Goal: Find specific page/section: Find specific page/section

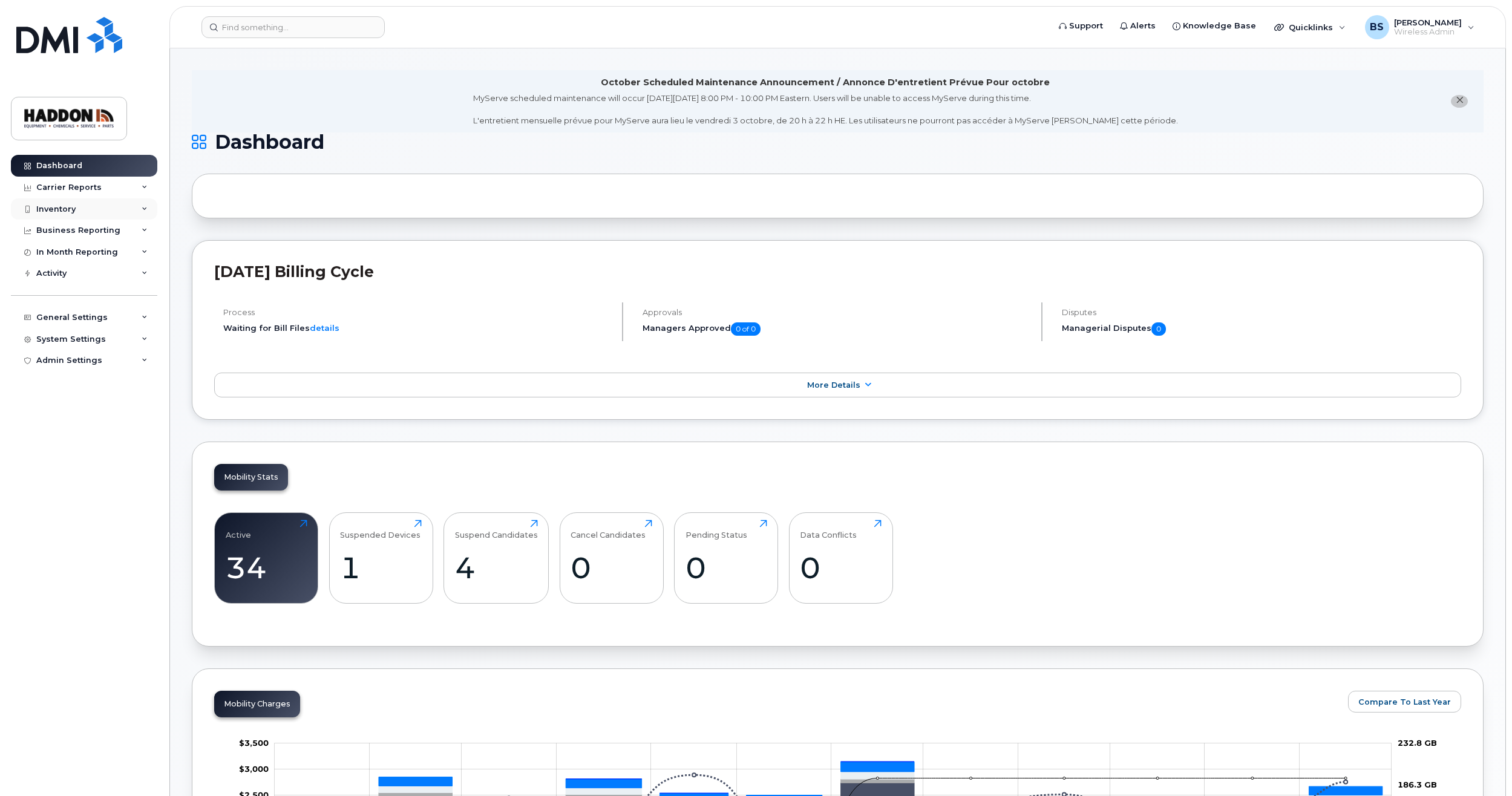
click at [90, 210] on div "Inventory" at bounding box center [84, 208] width 146 height 22
click at [95, 228] on div "Mobility Devices" at bounding box center [75, 231] width 68 height 11
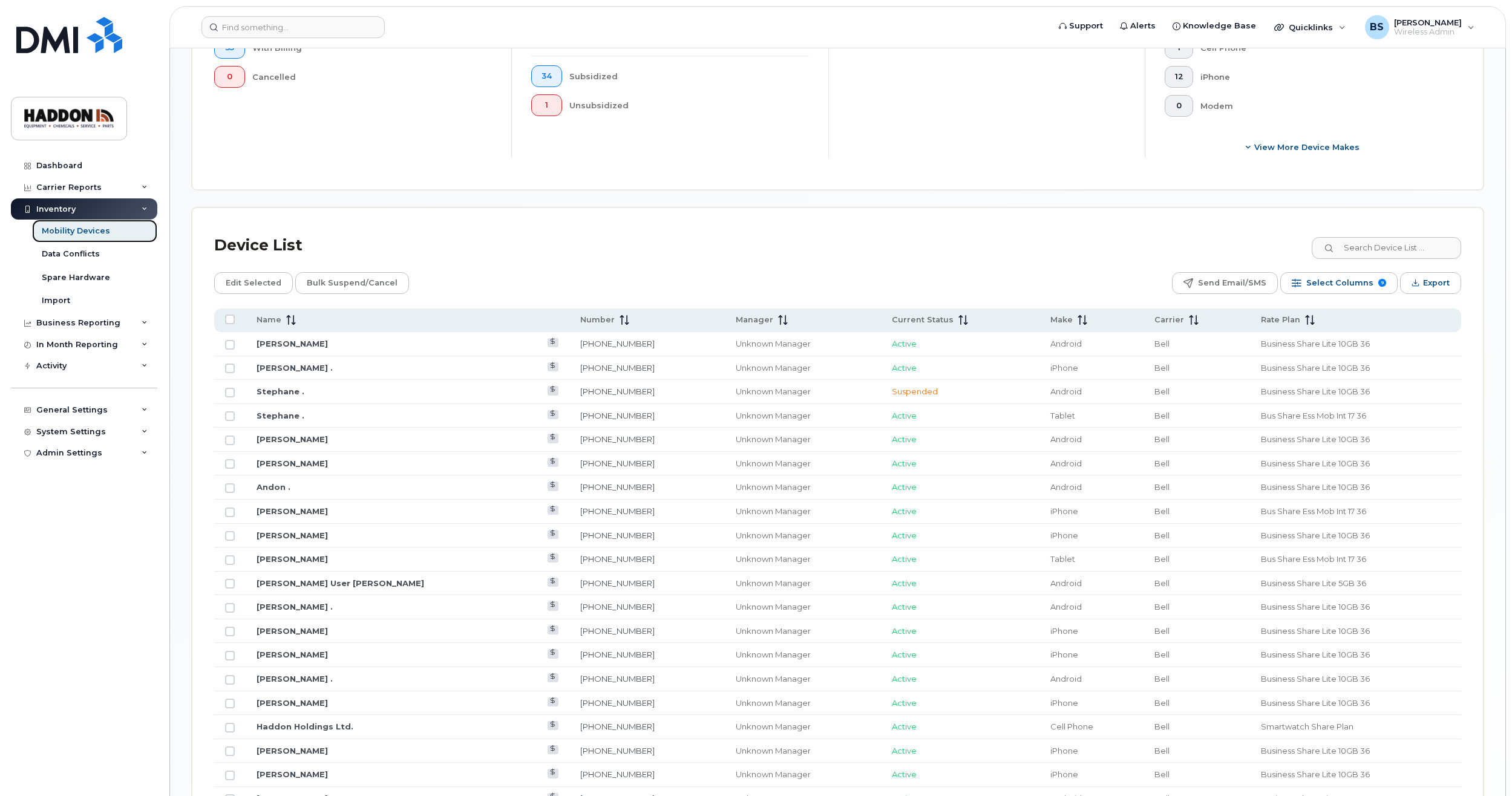
scroll to position [544, 0]
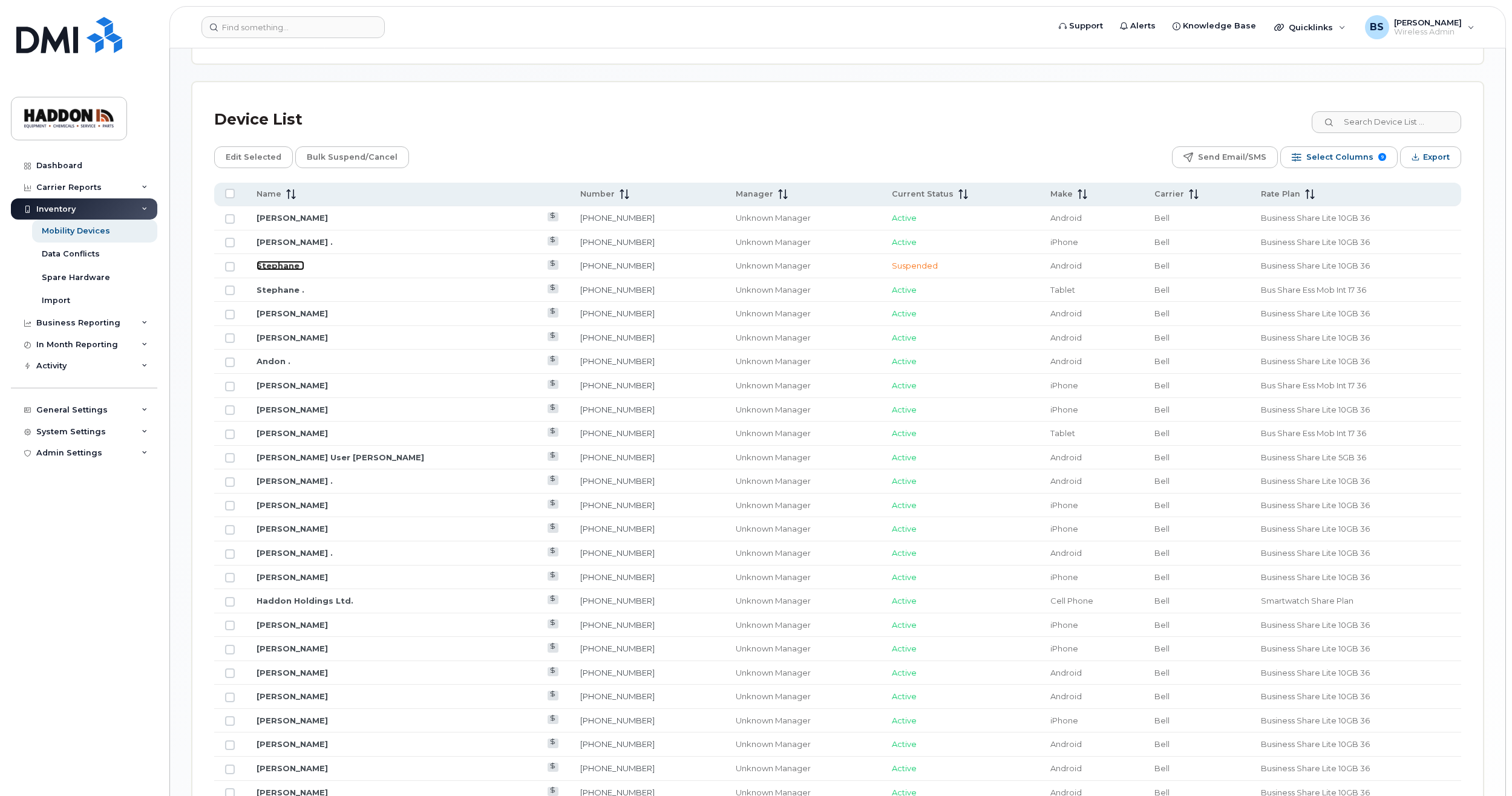
click at [279, 267] on link "Stephane ." at bounding box center [280, 265] width 47 height 9
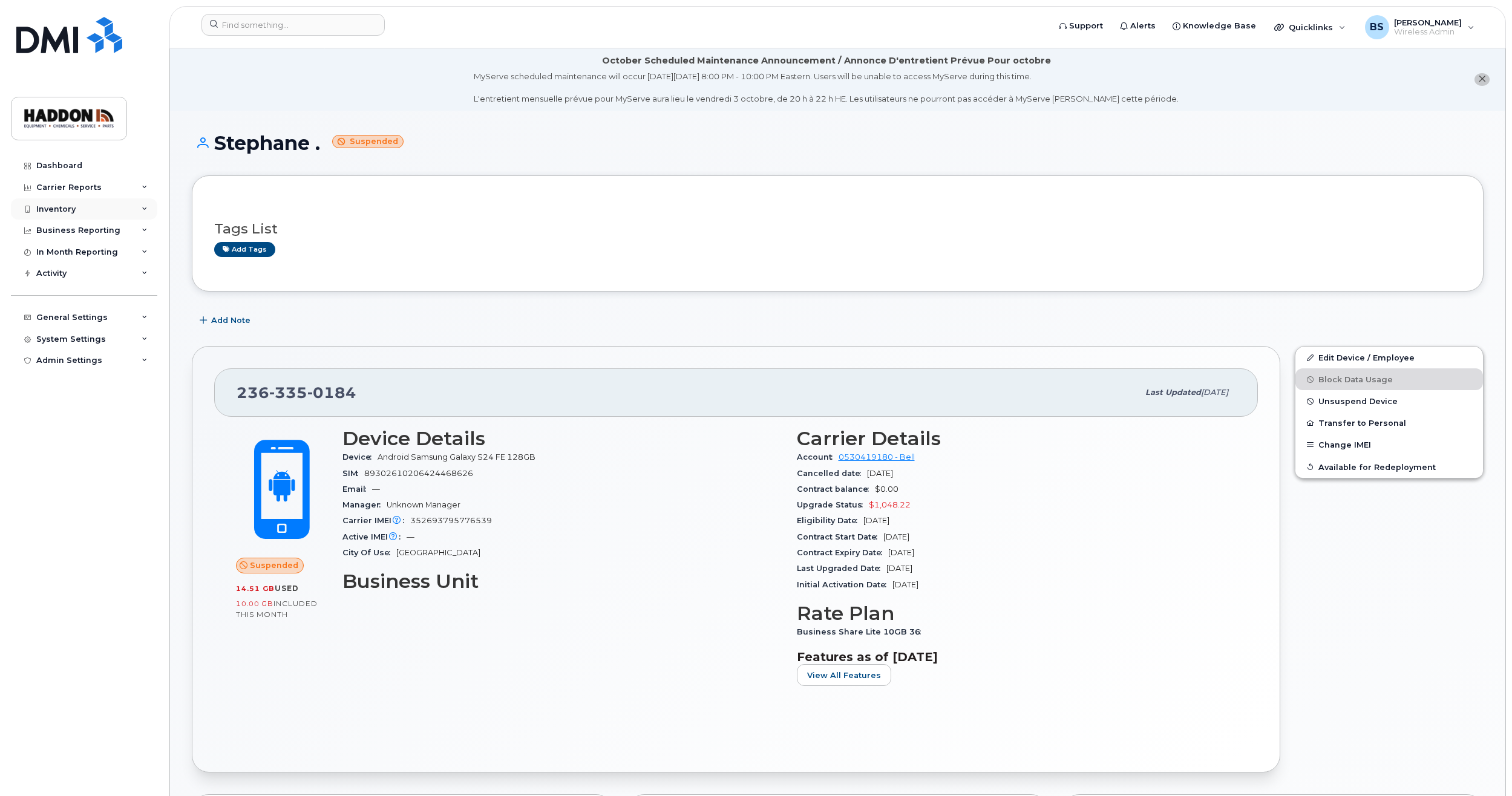
click at [132, 215] on div "Inventory" at bounding box center [84, 208] width 146 height 22
click at [68, 229] on div "Mobility Devices" at bounding box center [75, 231] width 68 height 11
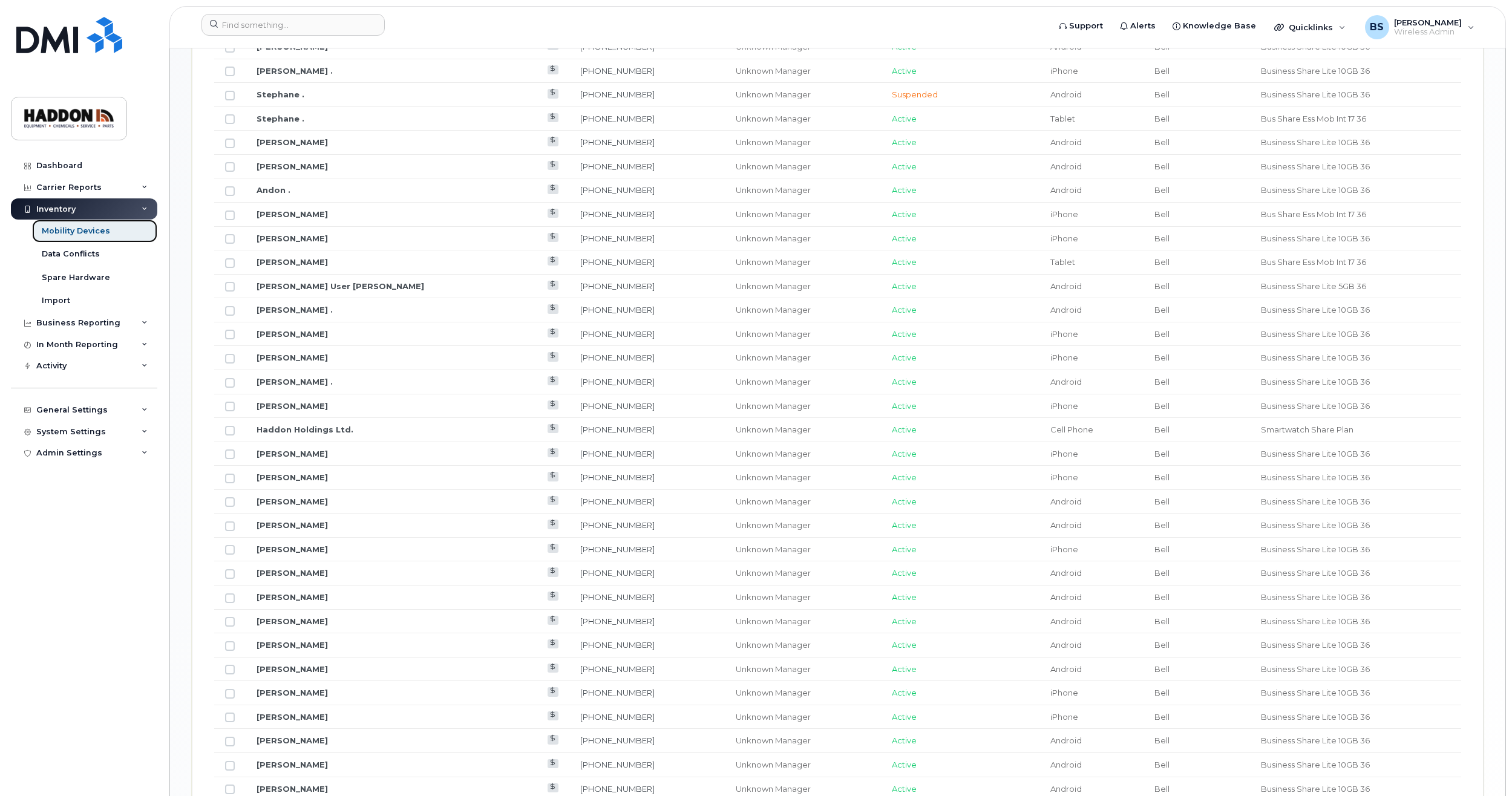
scroll to position [865, 0]
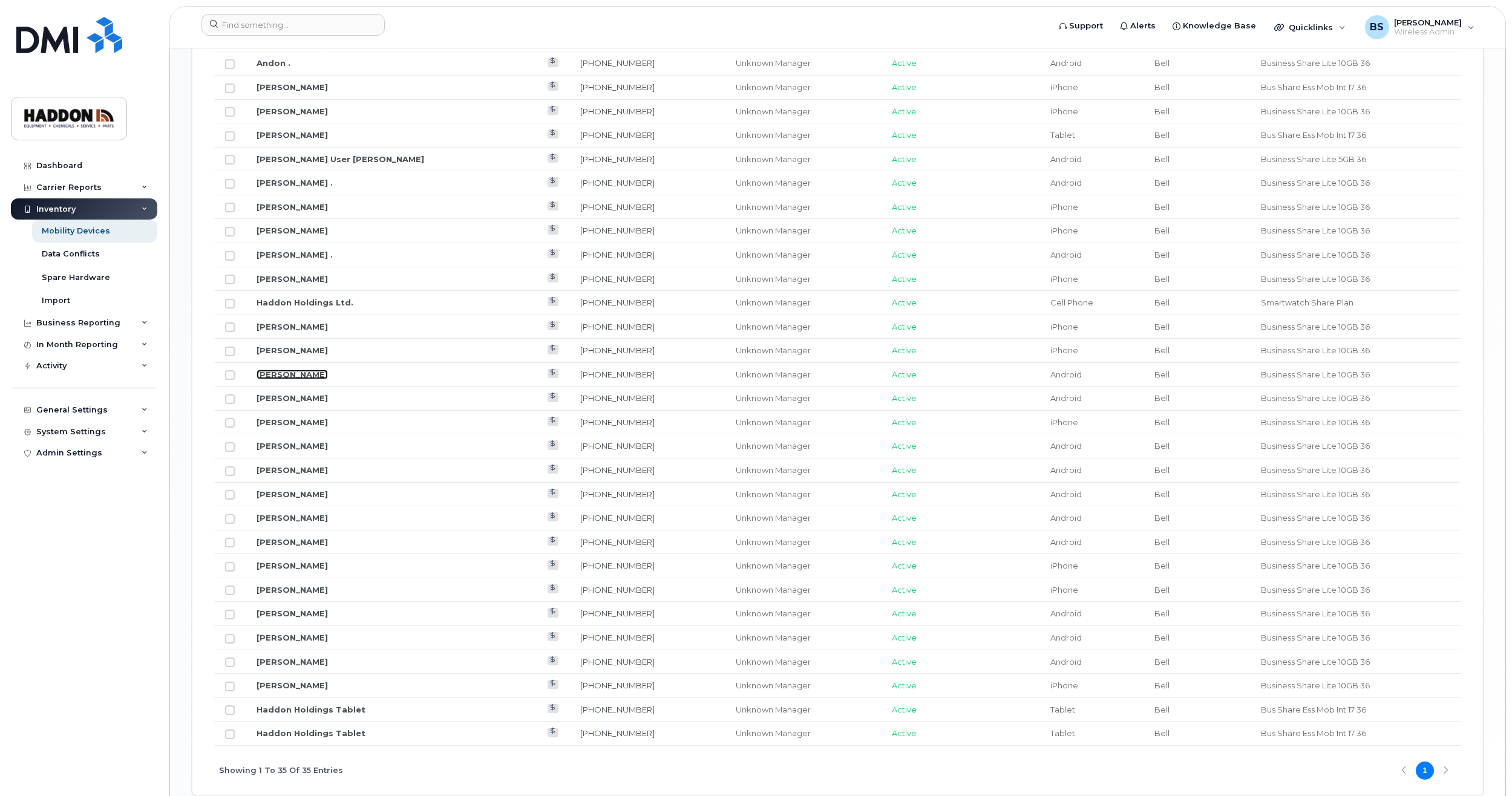
drag, startPoint x: 282, startPoint y: 376, endPoint x: 243, endPoint y: 352, distance: 45.8
click at [282, 376] on link "Golda Bichin" at bounding box center [292, 374] width 72 height 9
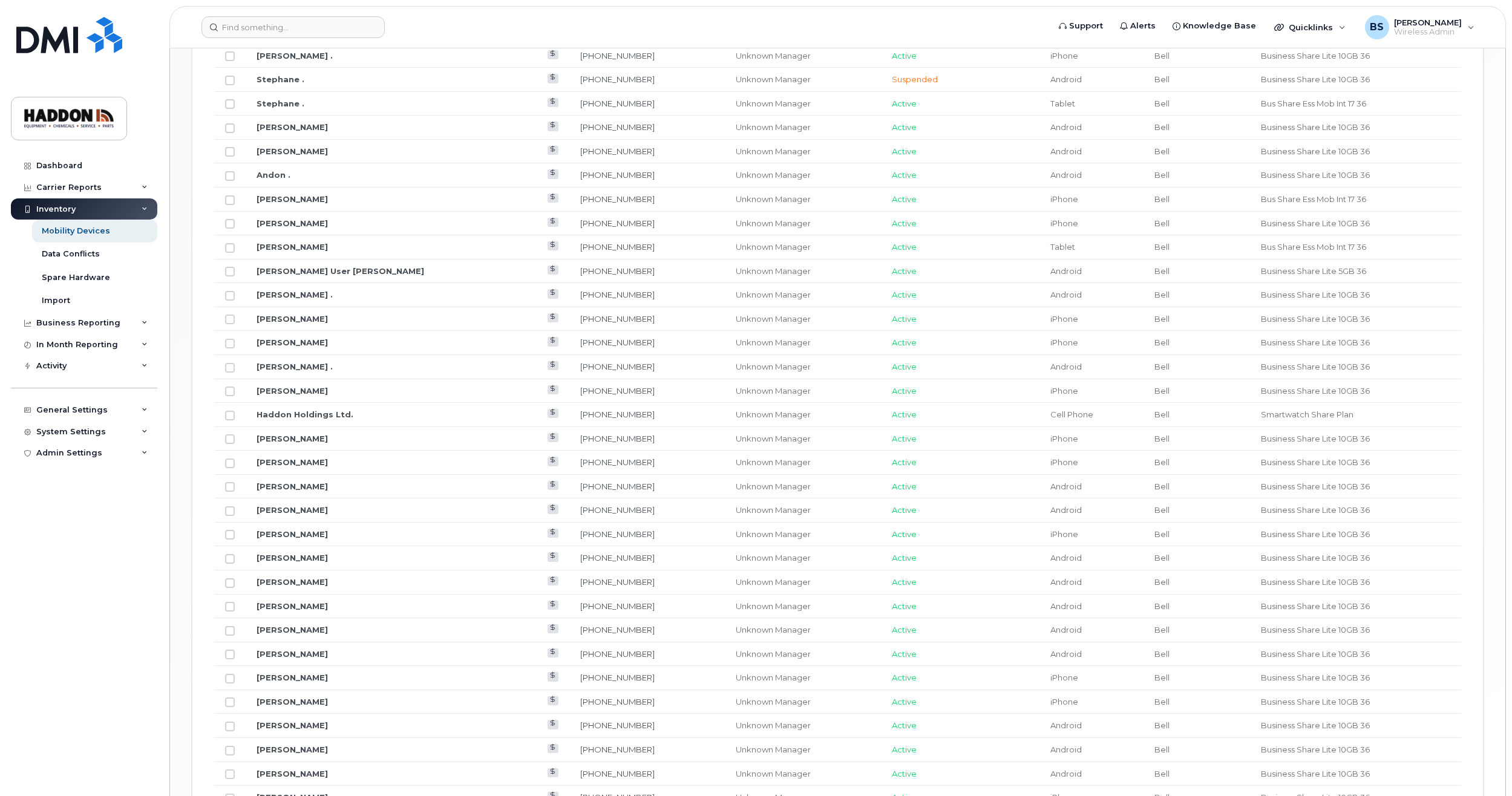
scroll to position [787, 0]
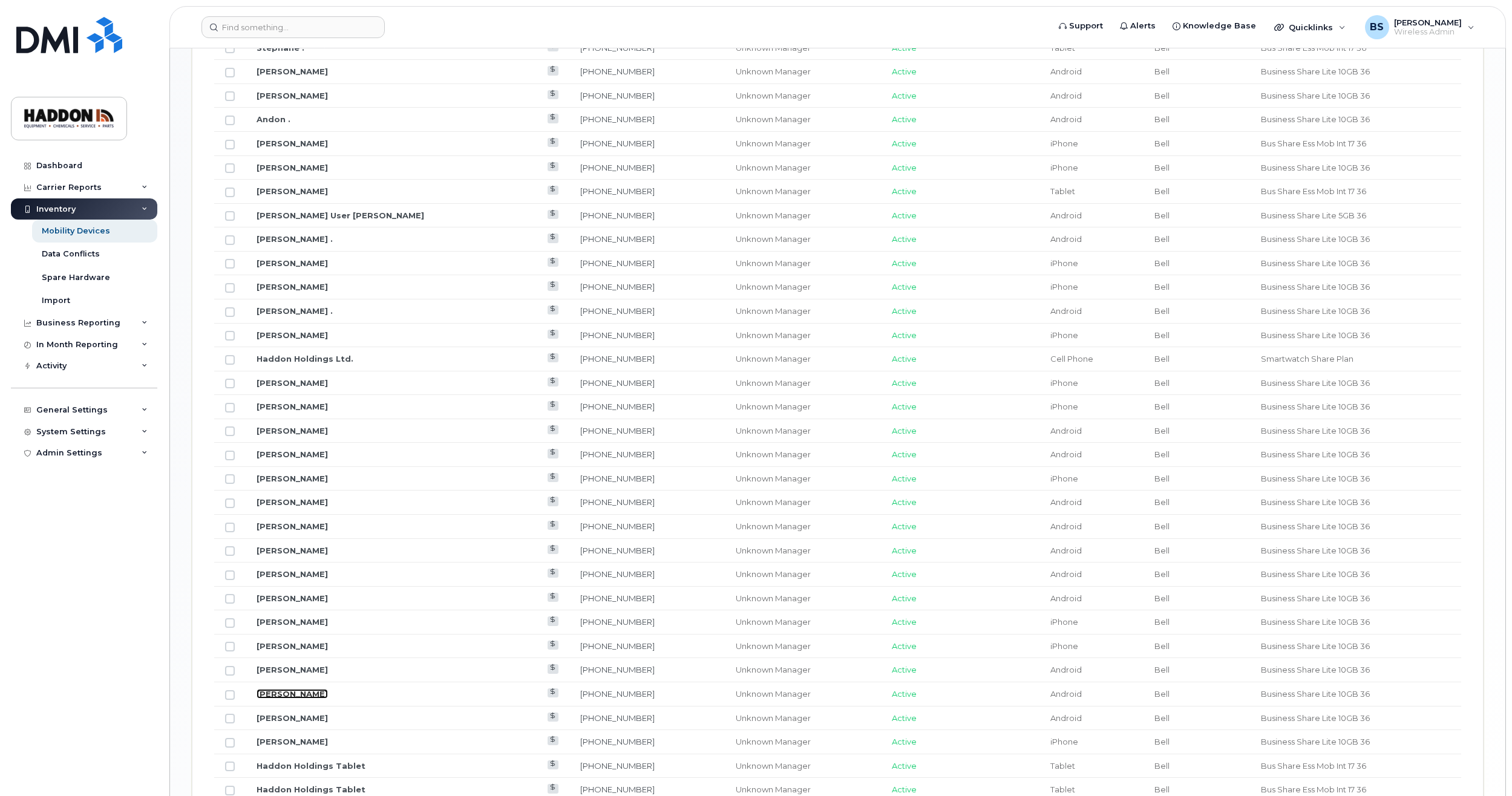
click at [294, 693] on link "Carolyn Eve" at bounding box center [292, 693] width 72 height 9
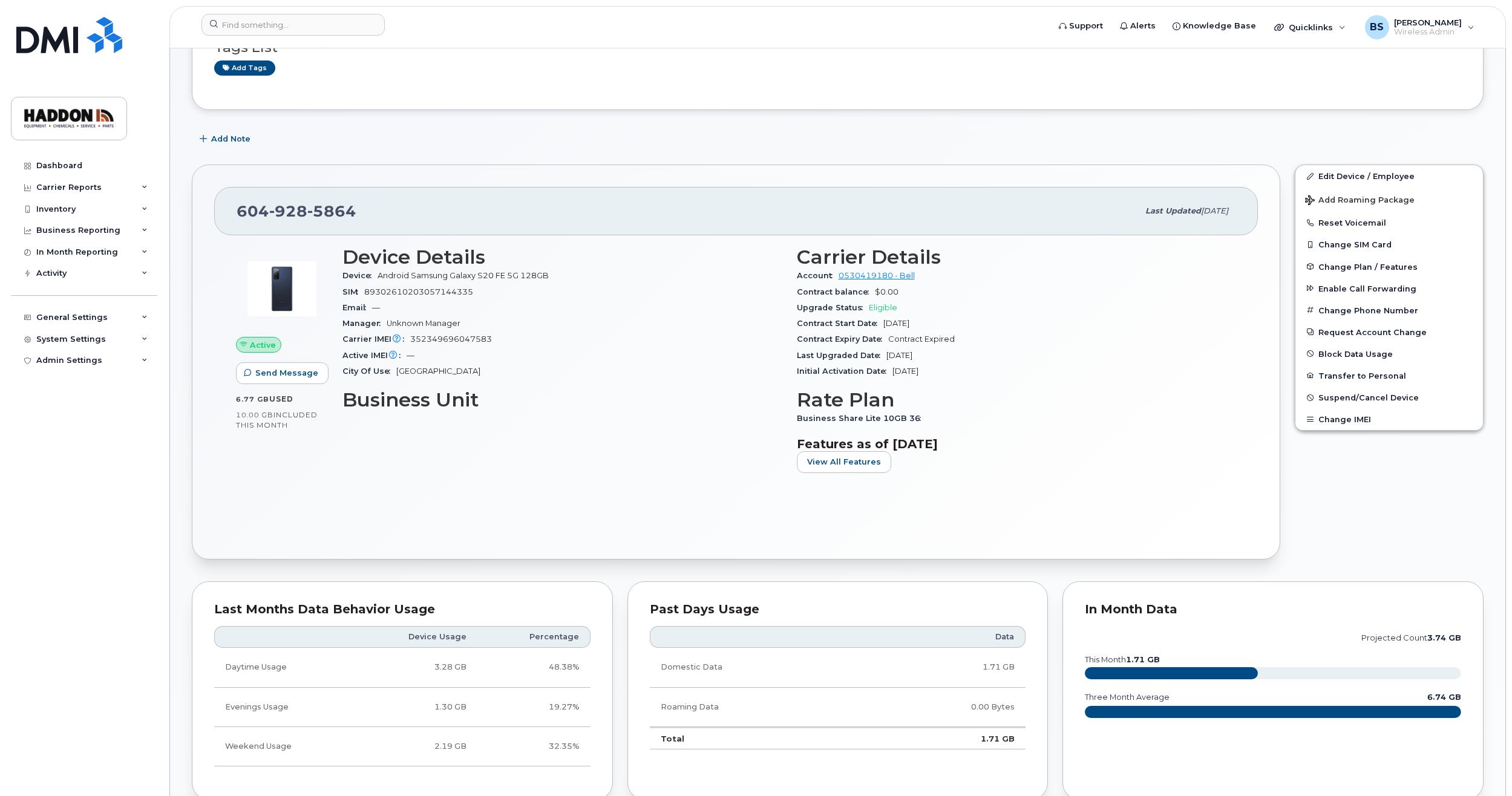
scroll to position [121, 0]
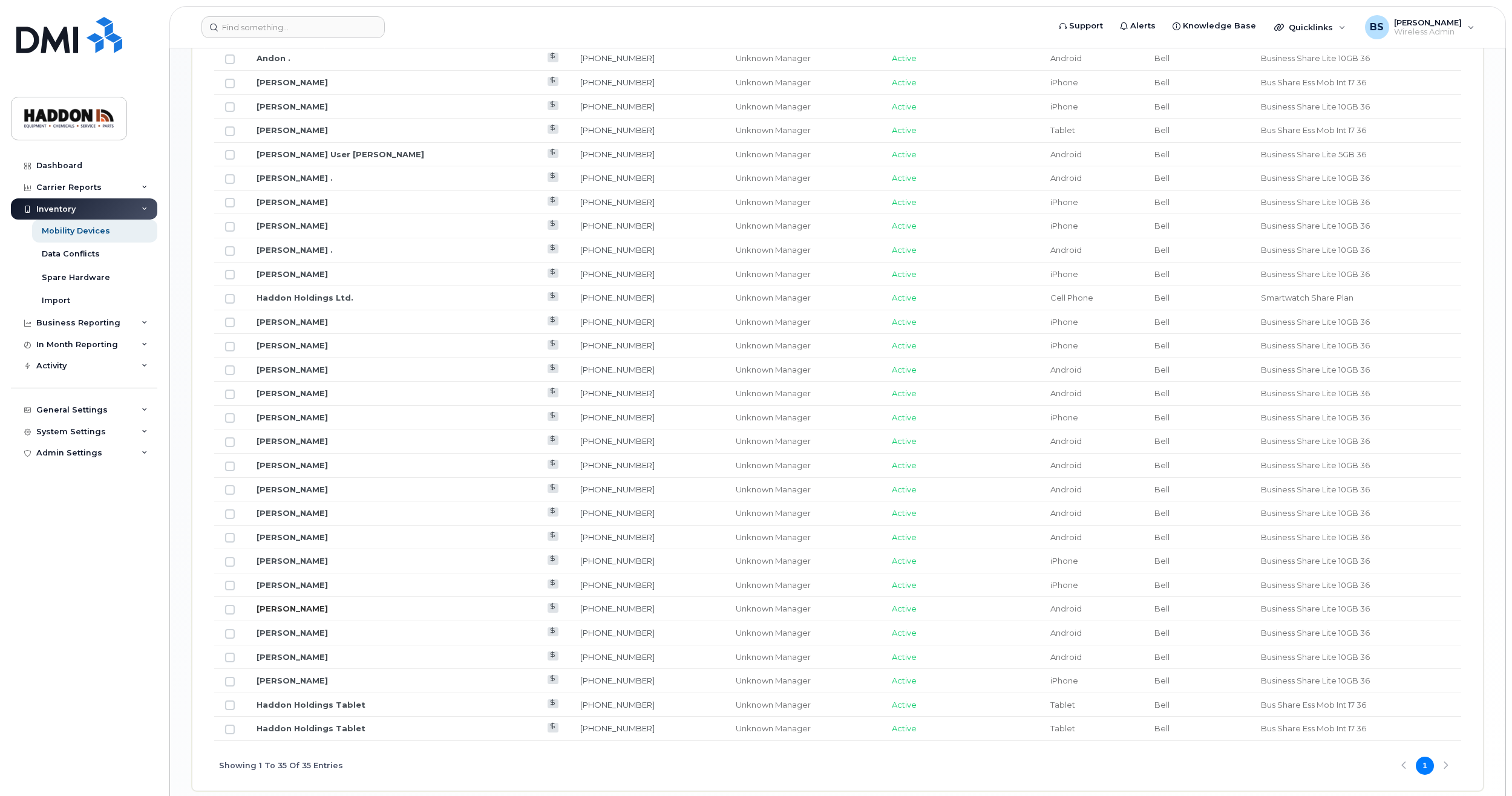
scroll to position [903, 0]
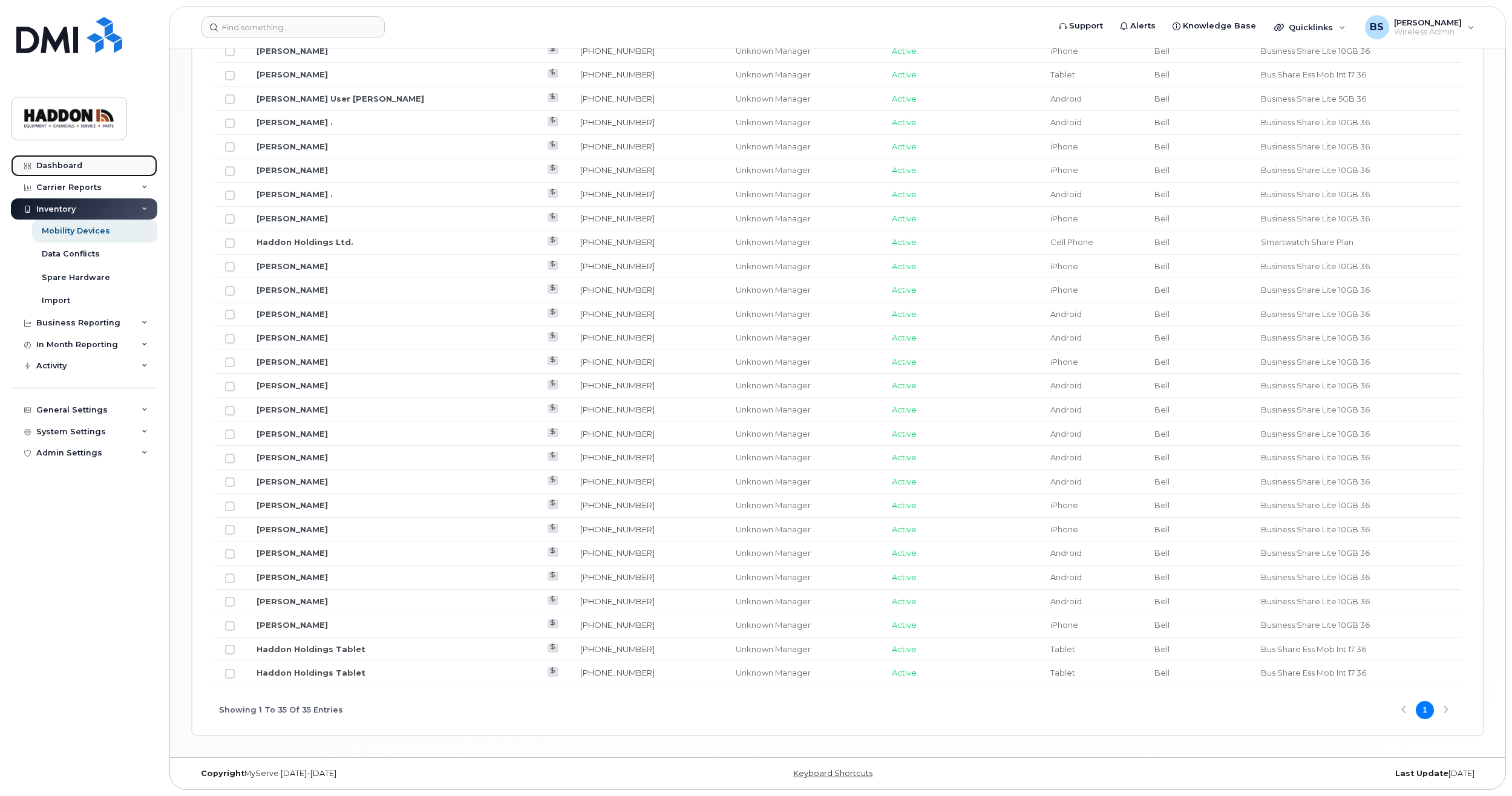
click at [65, 164] on div "Dashboard" at bounding box center [59, 165] width 46 height 9
